Goal: Download file/media

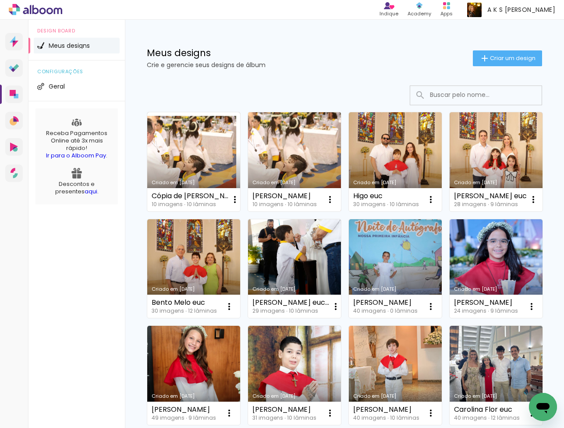
click at [264, 152] on link "Criado em [DATE]" at bounding box center [294, 161] width 93 height 99
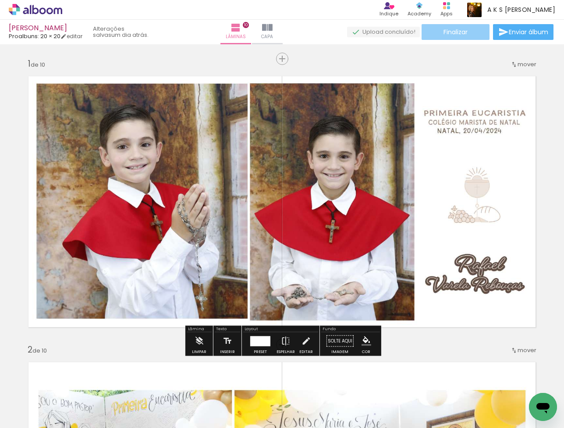
click at [475, 35] on paper-button "Finalizar" at bounding box center [455, 32] width 68 height 16
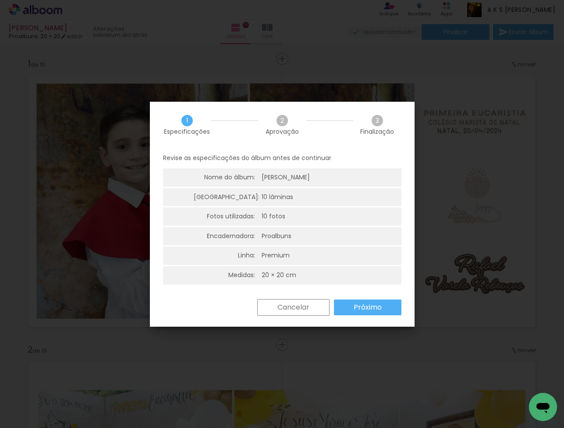
click at [0, 0] on slot "Próximo" at bounding box center [0, 0] width 0 height 0
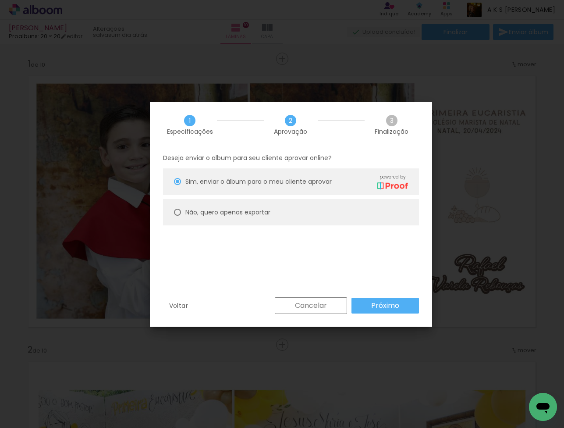
click at [309, 203] on paper-radio-button "Não, quero apenas exportar" at bounding box center [291, 212] width 256 height 26
type paper-radio-button "on"
click at [369, 296] on div "Deseja enviar o album para seu cliente aprovar online? [PERSON_NAME], enviar o …" at bounding box center [291, 223] width 282 height 150
click at [372, 299] on paper-button "Próximo" at bounding box center [384, 305] width 67 height 16
type input "Alta, 300 DPI"
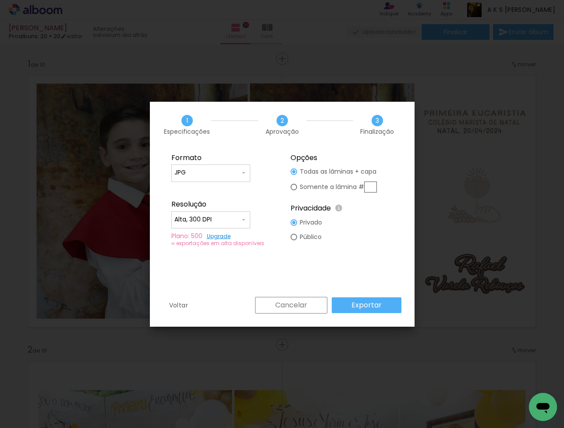
click at [372, 190] on input "text" at bounding box center [370, 186] width 13 height 11
type paper-radio-button "on"
type input "7"
click at [0, 0] on slot "Exportar" at bounding box center [0, 0] width 0 height 0
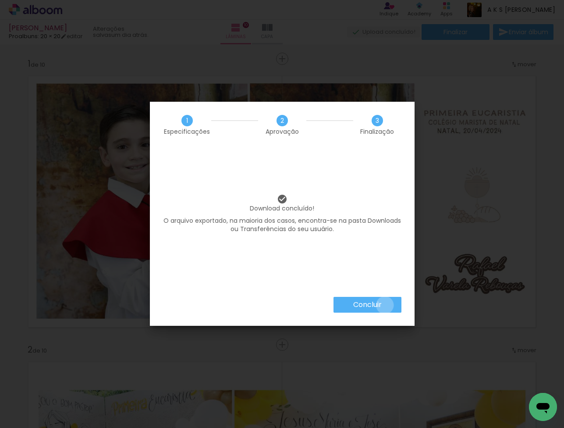
click at [384, 305] on paper-button "Concluir" at bounding box center [367, 305] width 68 height 16
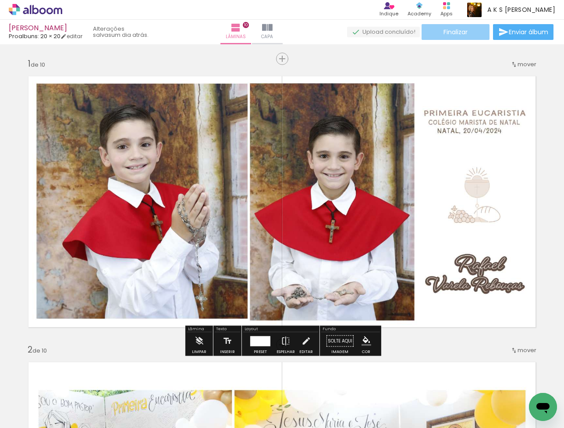
click at [449, 27] on paper-button "Finalizar" at bounding box center [455, 32] width 68 height 16
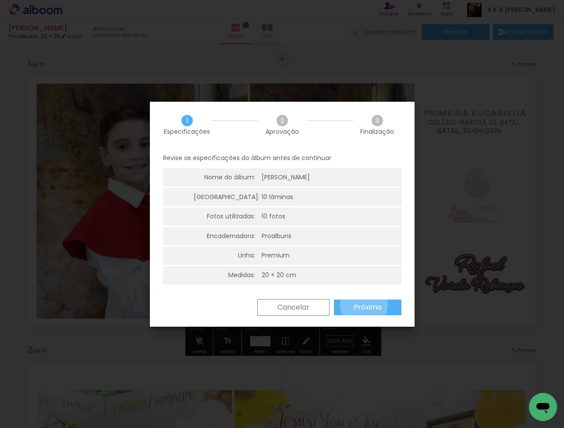
click at [0, 0] on slot "Próximo" at bounding box center [0, 0] width 0 height 0
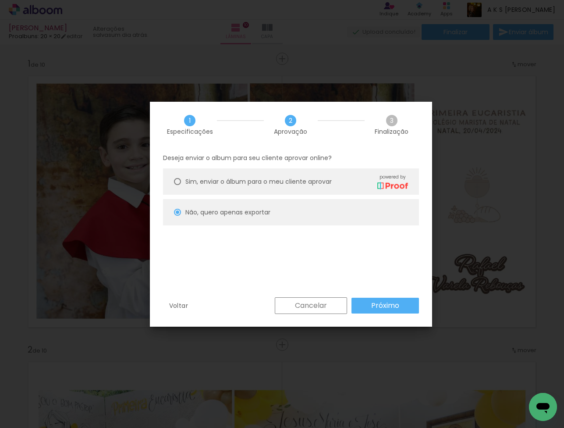
click at [373, 312] on paper-button "Próximo" at bounding box center [384, 305] width 67 height 16
type input "Alta, 300 DPI"
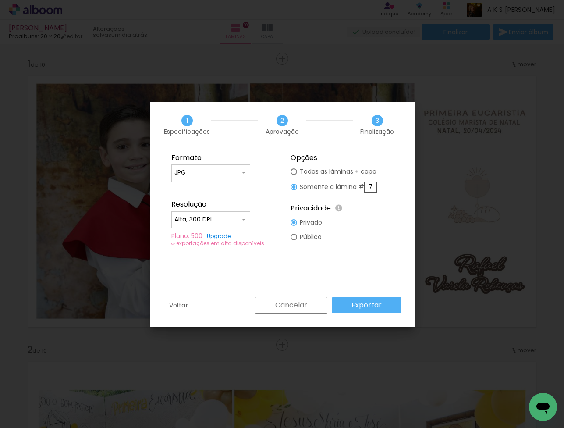
click at [369, 312] on div "Cancelar Exportar" at bounding box center [326, 305] width 151 height 17
click at [0, 0] on slot "Todas as lâminas + capa" at bounding box center [0, 0] width 0 height 0
type paper-radio-button "on"
click at [347, 299] on paper-button "Exportar" at bounding box center [367, 305] width 70 height 16
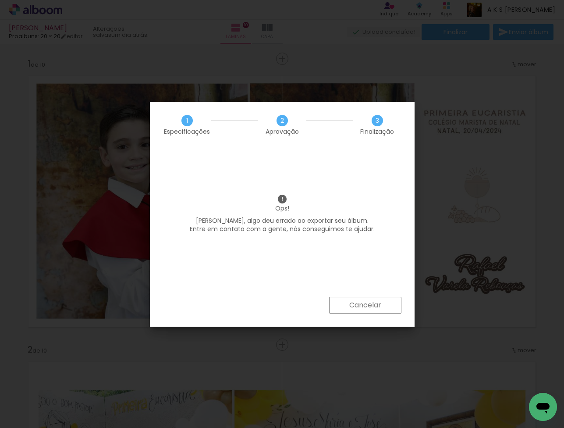
click at [0, 0] on slot "Cancelar" at bounding box center [0, 0] width 0 height 0
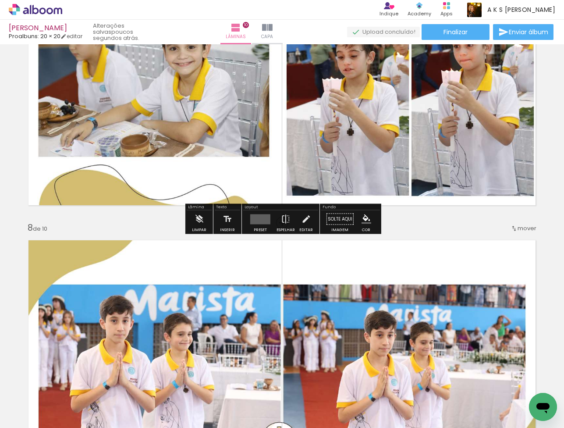
scroll to position [1783, 0]
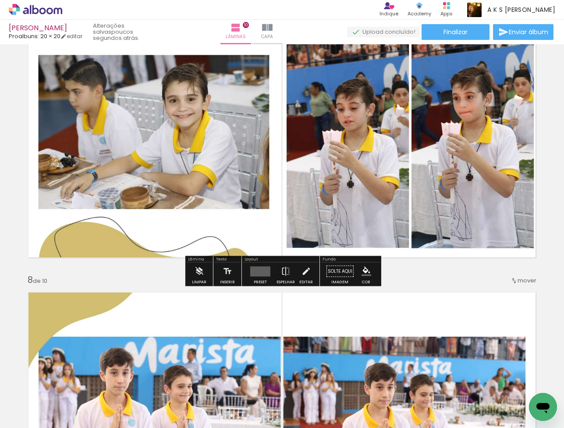
click at [258, 271] on quentale-layouter at bounding box center [260, 271] width 20 height 10
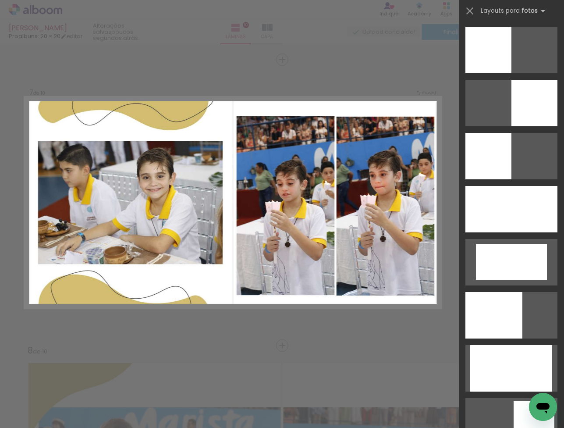
scroll to position [1707, 0]
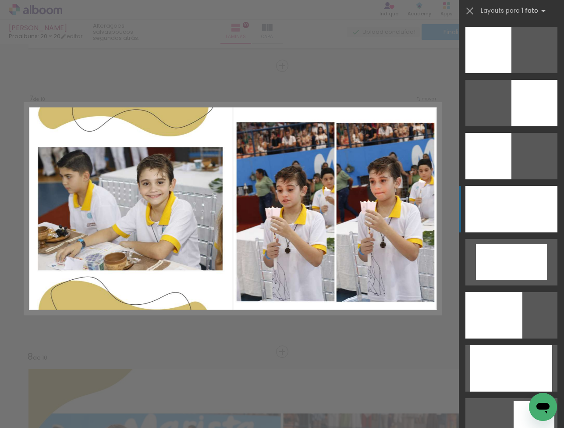
click at [490, 221] on div at bounding box center [511, 209] width 92 height 46
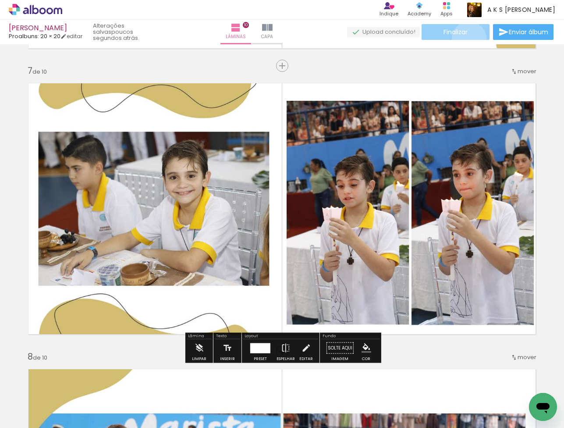
click at [466, 39] on paper-button "Finalizar" at bounding box center [455, 32] width 68 height 16
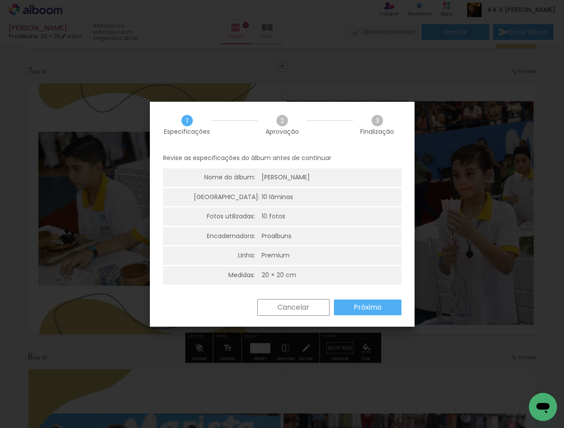
click at [0, 0] on slot "Próximo" at bounding box center [0, 0] width 0 height 0
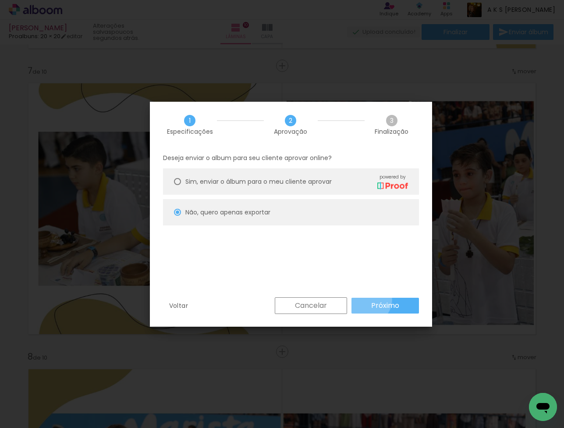
click at [368, 300] on paper-button "Próximo" at bounding box center [384, 305] width 67 height 16
type input "Alta, 300 DPI"
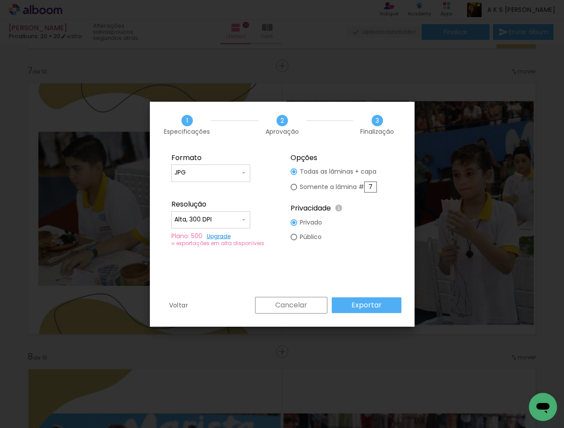
click at [0, 0] on slot "Exportar" at bounding box center [0, 0] width 0 height 0
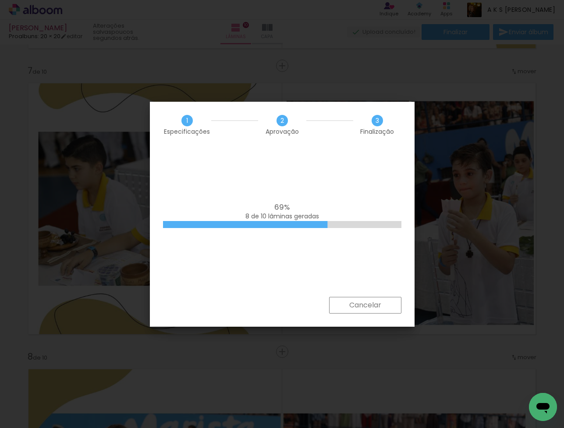
click at [0, 0] on slot "Cancelar" at bounding box center [0, 0] width 0 height 0
